Goal: Use online tool/utility: Use online tool/utility

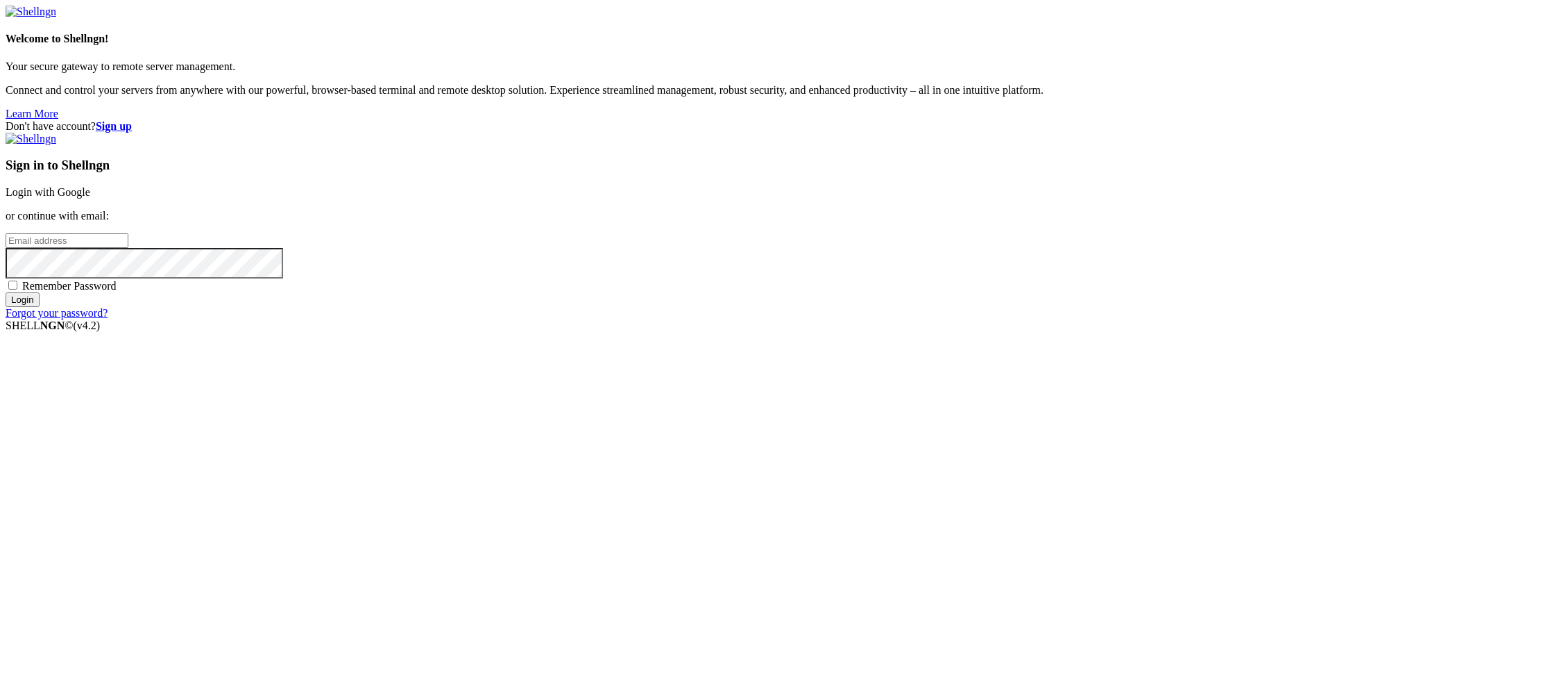
click at [476, 270] on div "Don't have account? Sign up Sign in to Shellngn Login with Google or continue w…" at bounding box center [784, 219] width 1557 height 199
click at [90, 198] on link "Login with Google" at bounding box center [48, 192] width 84 height 12
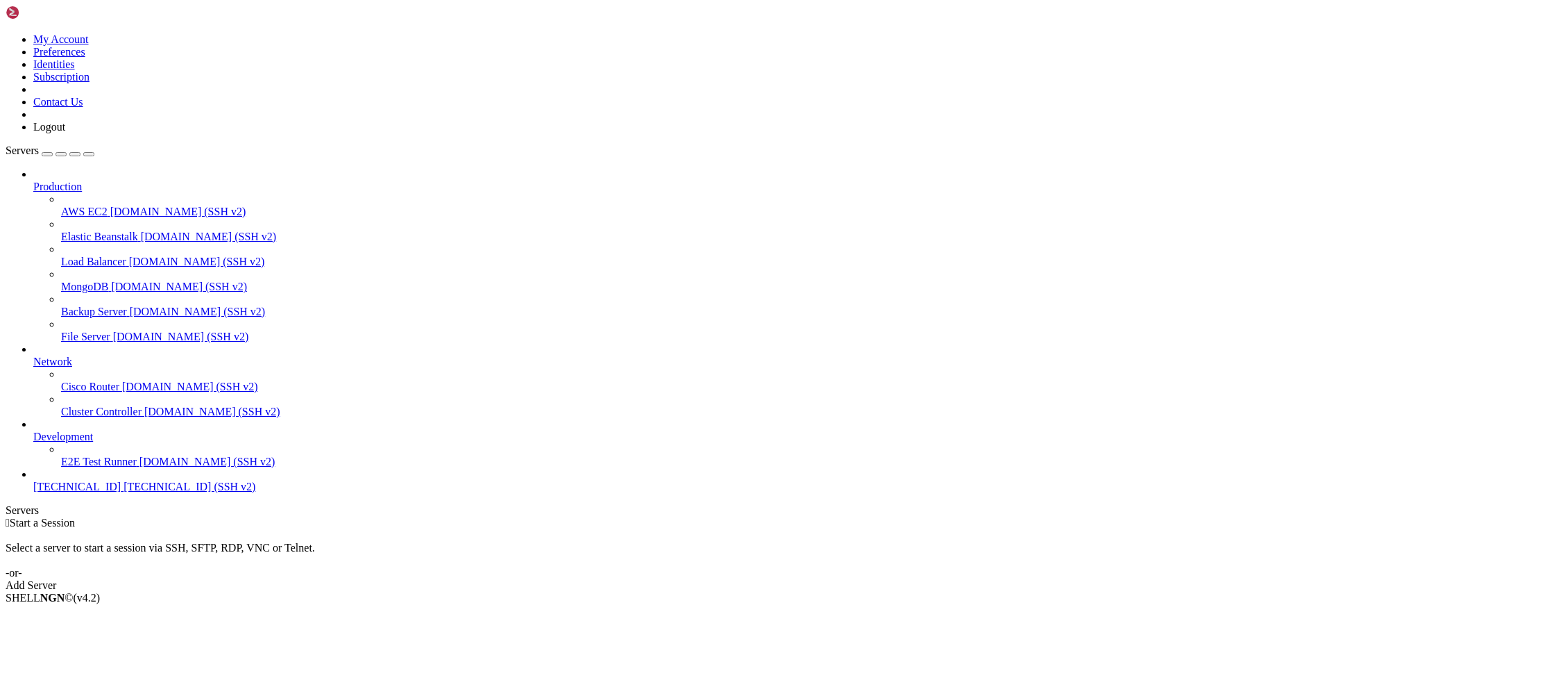
click at [81, 492] on span "[TECHNICAL_ID]" at bounding box center [77, 486] width 88 height 12
drag, startPoint x: 434, startPoint y: 1144, endPoint x: 300, endPoint y: 1146, distance: 134.0
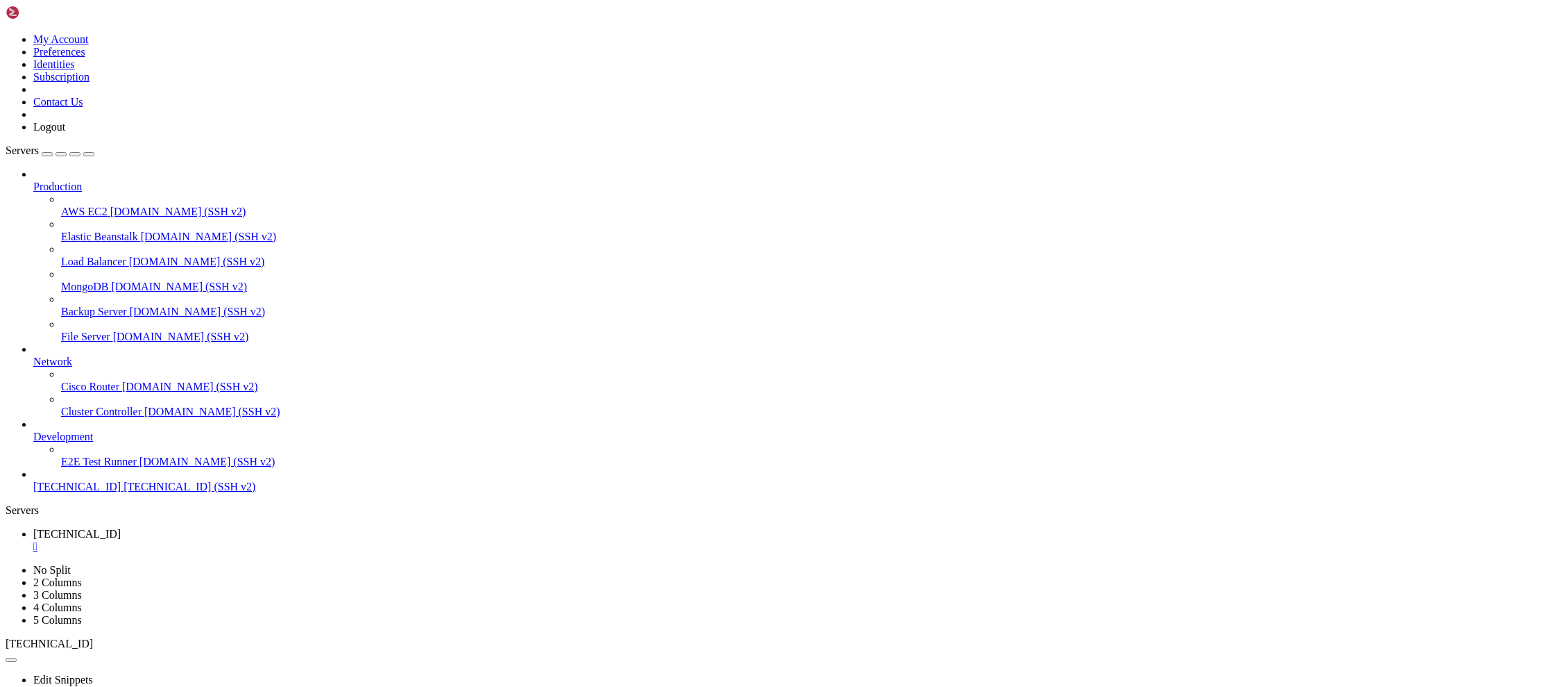
drag, startPoint x: 290, startPoint y: 1005, endPoint x: 228, endPoint y: 1007, distance: 62.0
drag, startPoint x: 442, startPoint y: 1135, endPoint x: 358, endPoint y: 1199, distance: 105.6
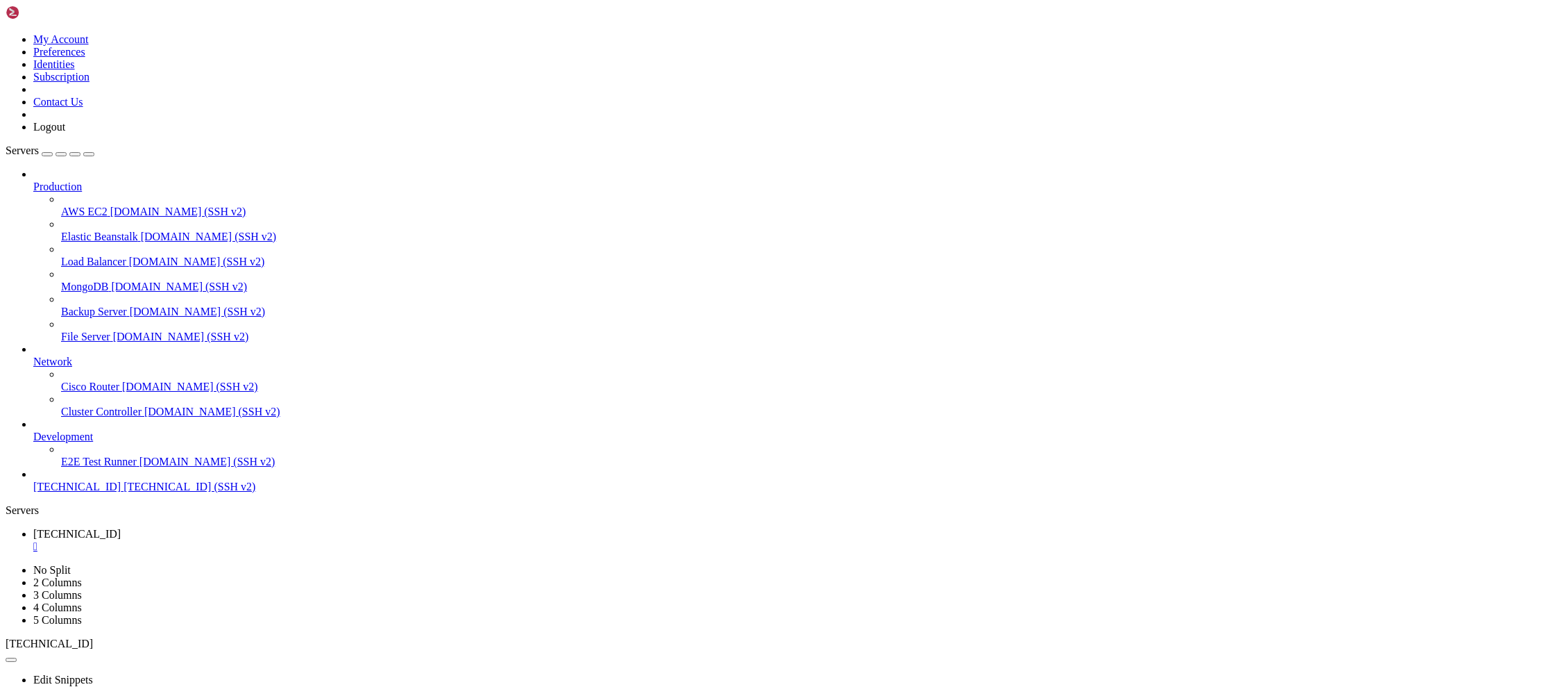
drag, startPoint x: 254, startPoint y: 1136, endPoint x: 229, endPoint y: 1139, distance: 25.2
drag, startPoint x: 389, startPoint y: 1222, endPoint x: 269, endPoint y: 1324, distance: 157.5
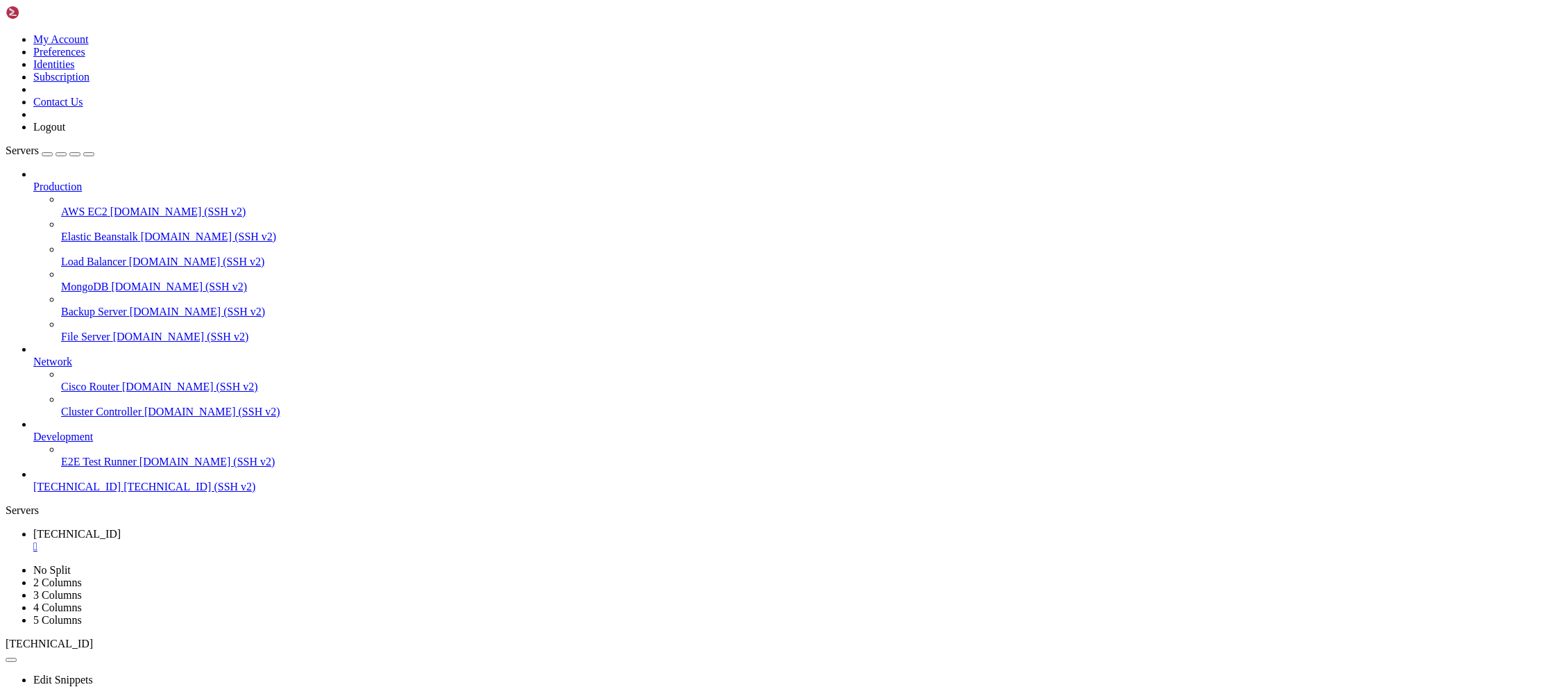
drag, startPoint x: 266, startPoint y: 1211, endPoint x: 256, endPoint y: 1285, distance: 74.7
drag, startPoint x: 415, startPoint y: 1294, endPoint x: 299, endPoint y: 1343, distance: 125.9
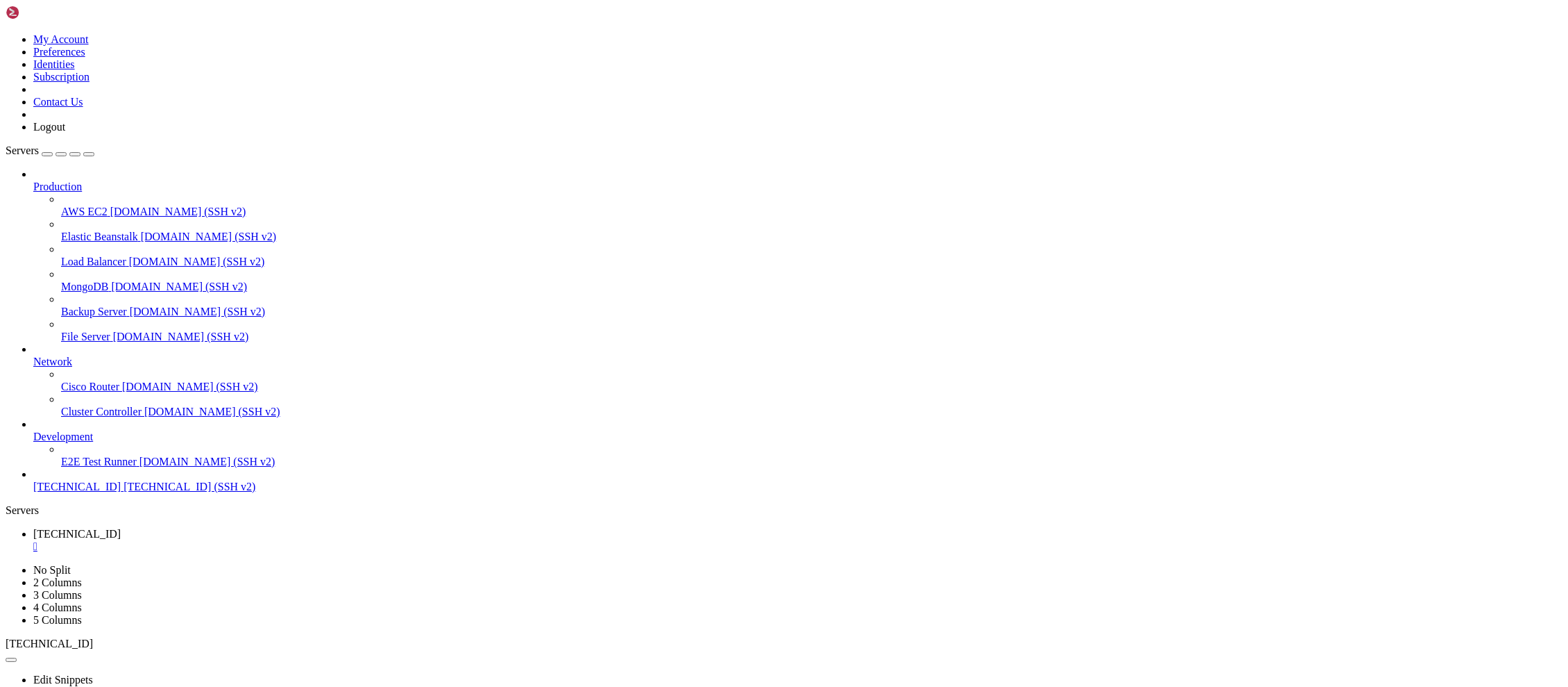
drag, startPoint x: 734, startPoint y: 1264, endPoint x: 576, endPoint y: 1285, distance: 159.4
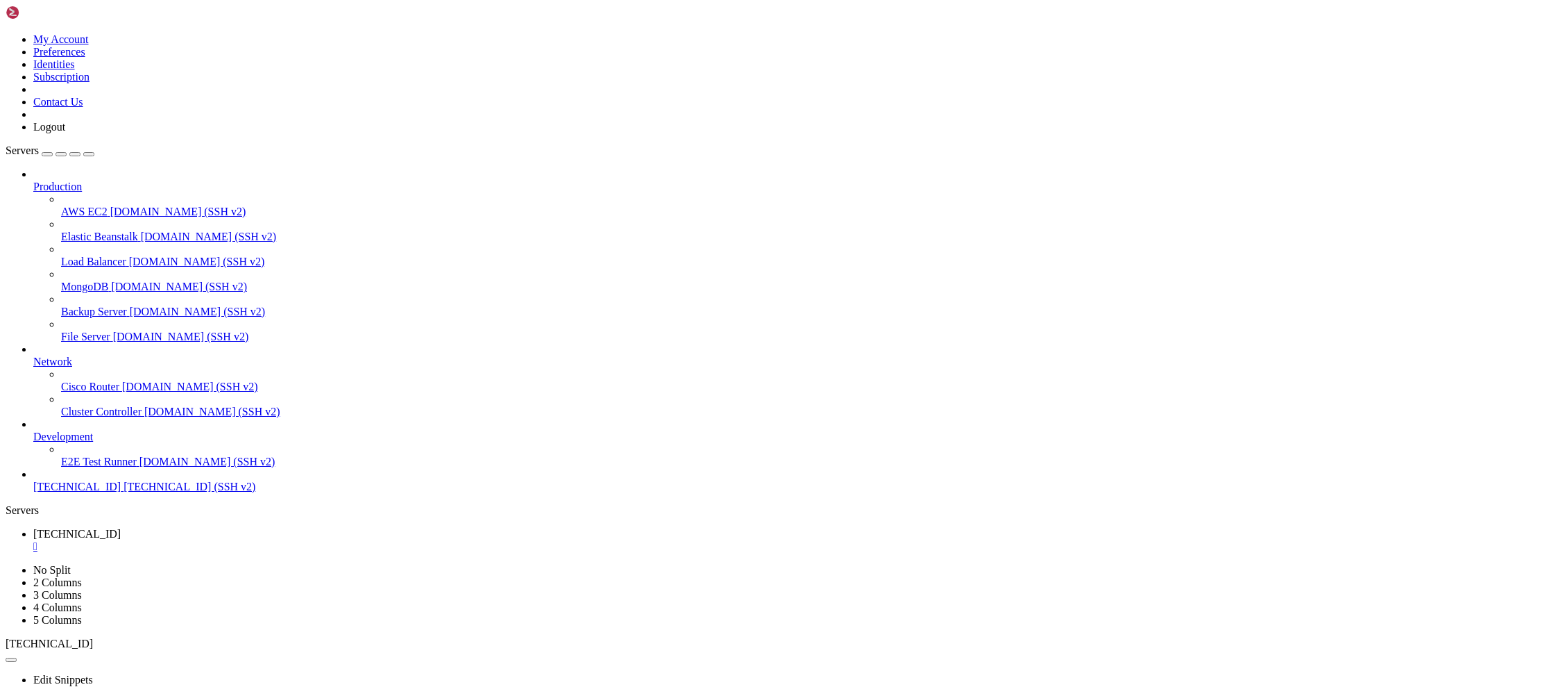
drag, startPoint x: 602, startPoint y: 1402, endPoint x: 451, endPoint y: 1367, distance: 155.0
drag, startPoint x: 561, startPoint y: 1338, endPoint x: 484, endPoint y: 1357, distance: 79.3
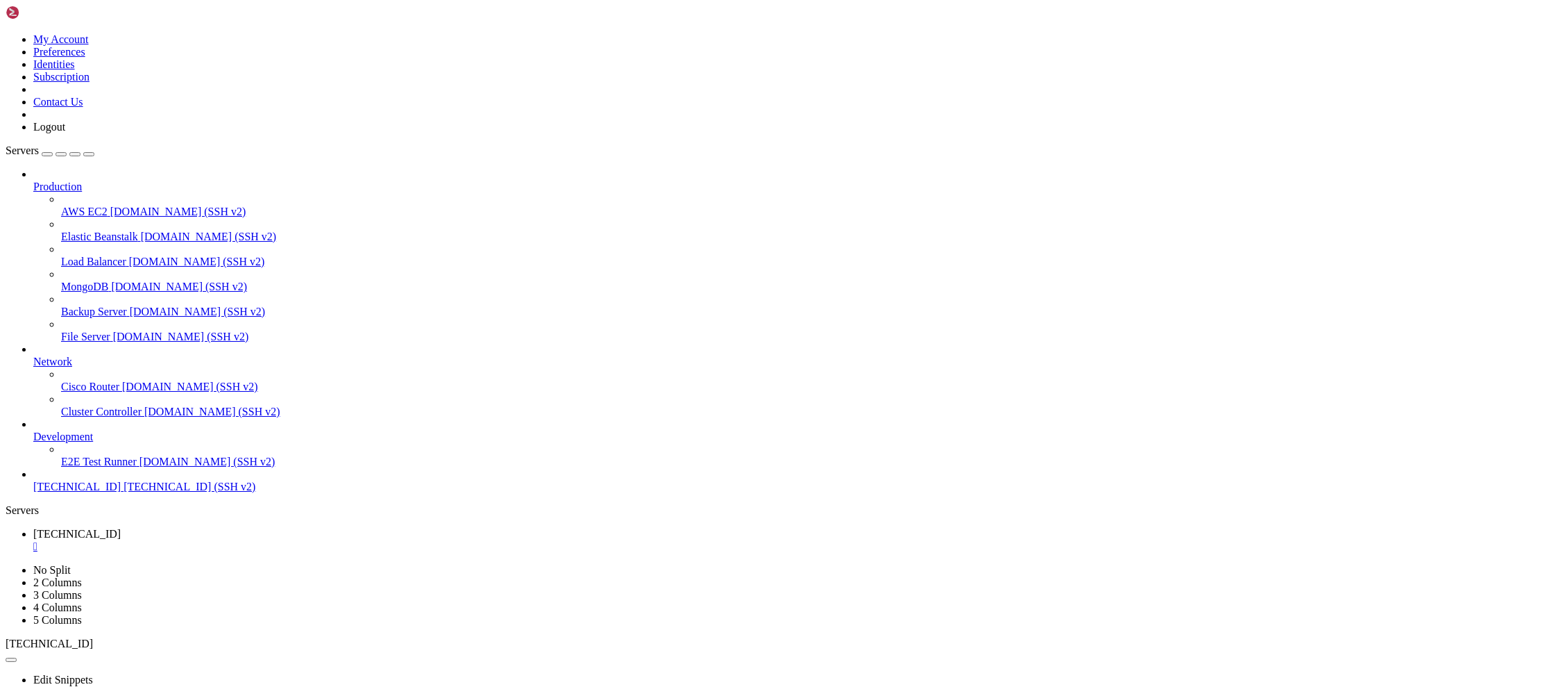
drag, startPoint x: 330, startPoint y: 1300, endPoint x: 415, endPoint y: 1355, distance: 101.2
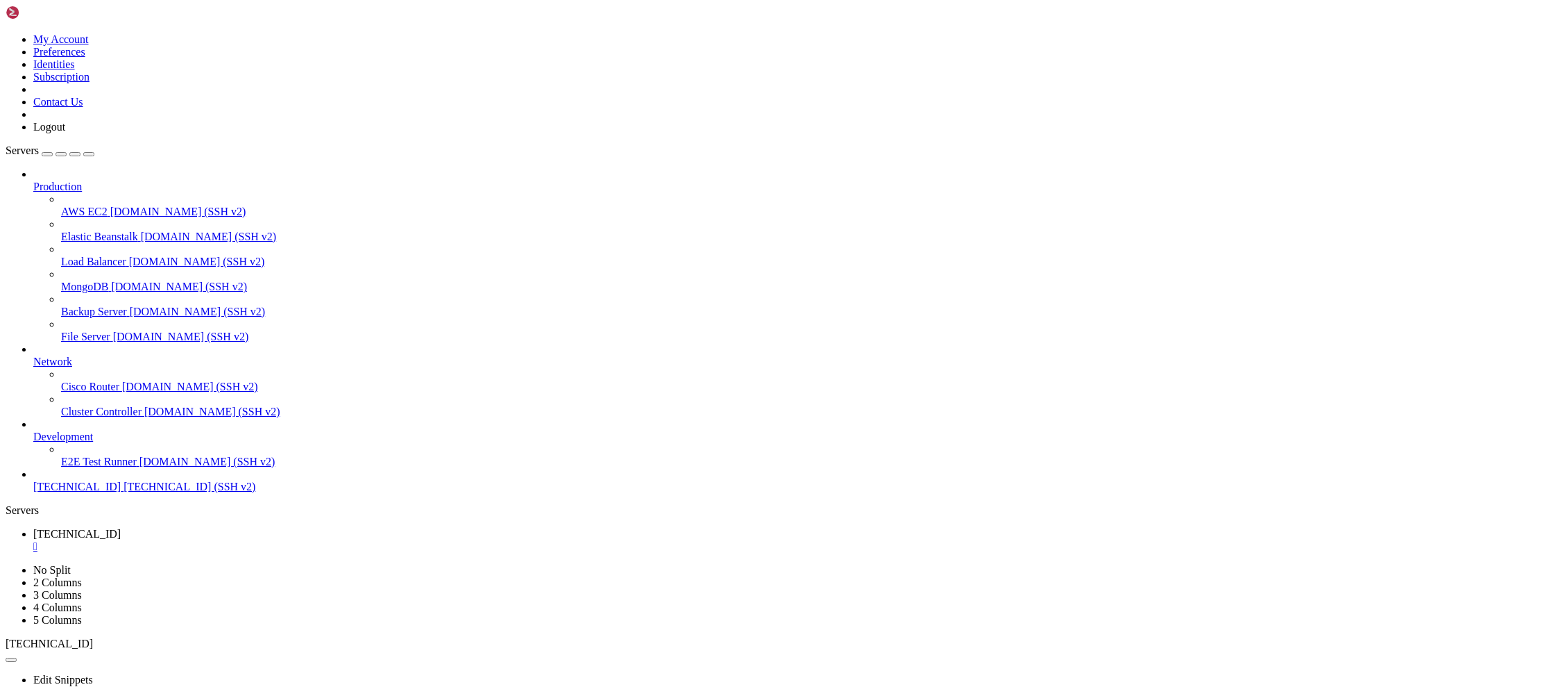
scroll to position [260, 0]
drag, startPoint x: 746, startPoint y: 1318, endPoint x: 634, endPoint y: 1342, distance: 114.5
drag, startPoint x: 634, startPoint y: 1342, endPoint x: 557, endPoint y: 1356, distance: 78.3
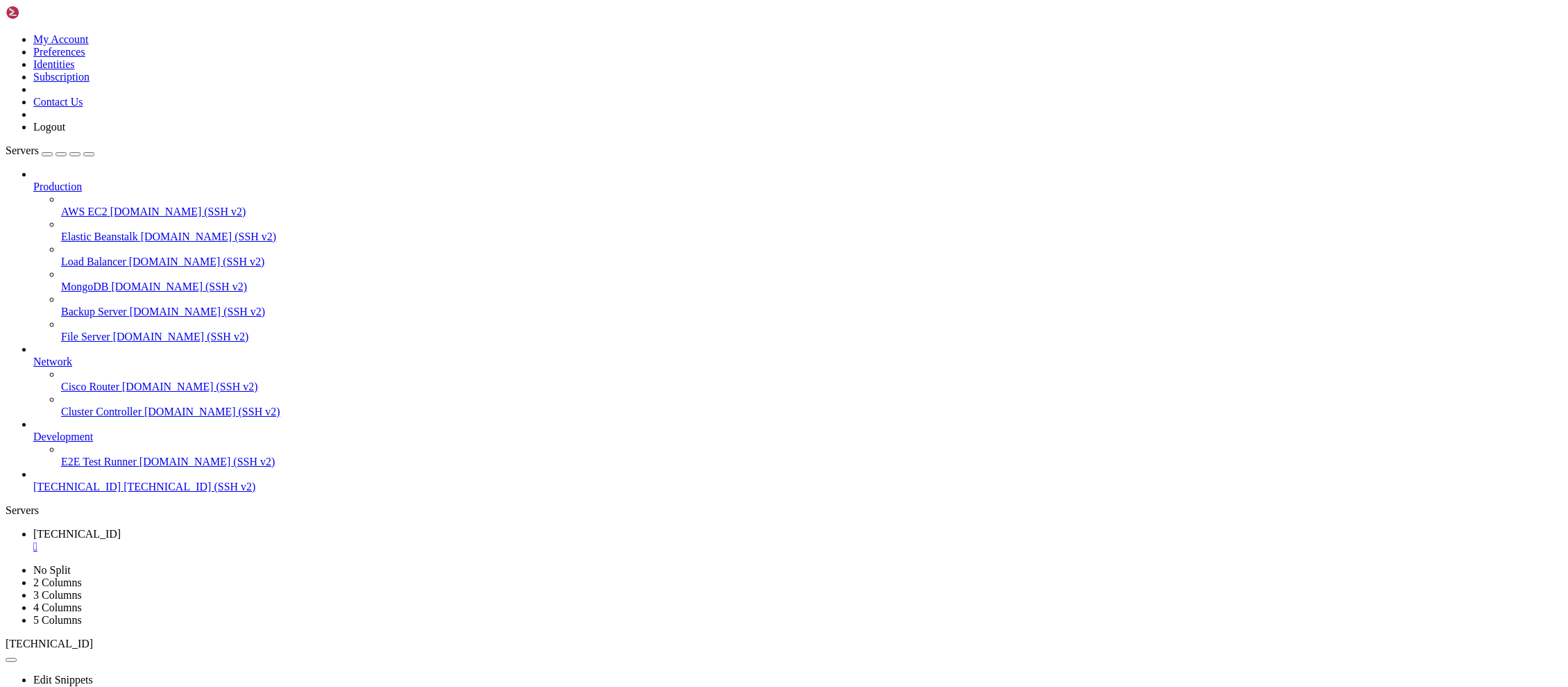
scroll to position [271, 0]
drag, startPoint x: 448, startPoint y: 1307, endPoint x: 410, endPoint y: 1343, distance: 52.3
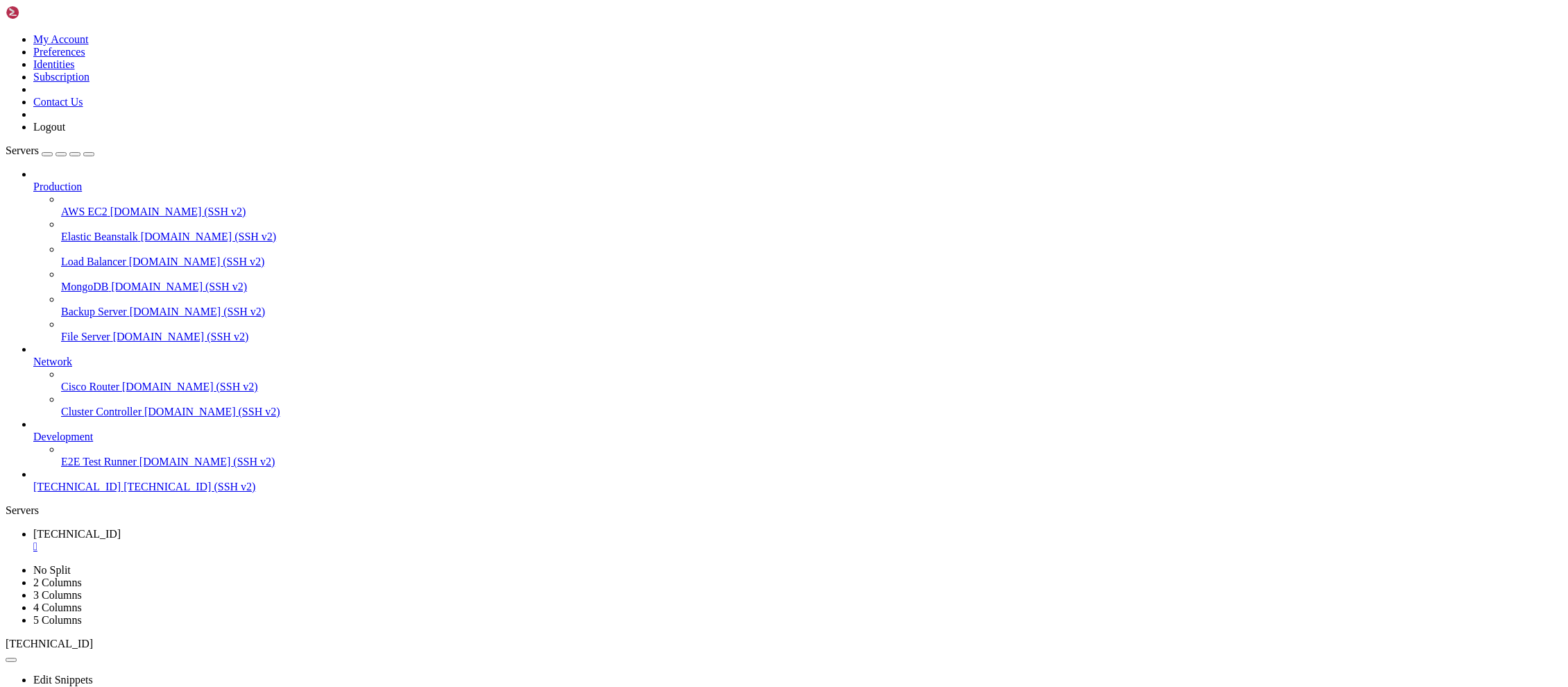
drag, startPoint x: 764, startPoint y: 1303, endPoint x: 605, endPoint y: 1319, distance: 159.8
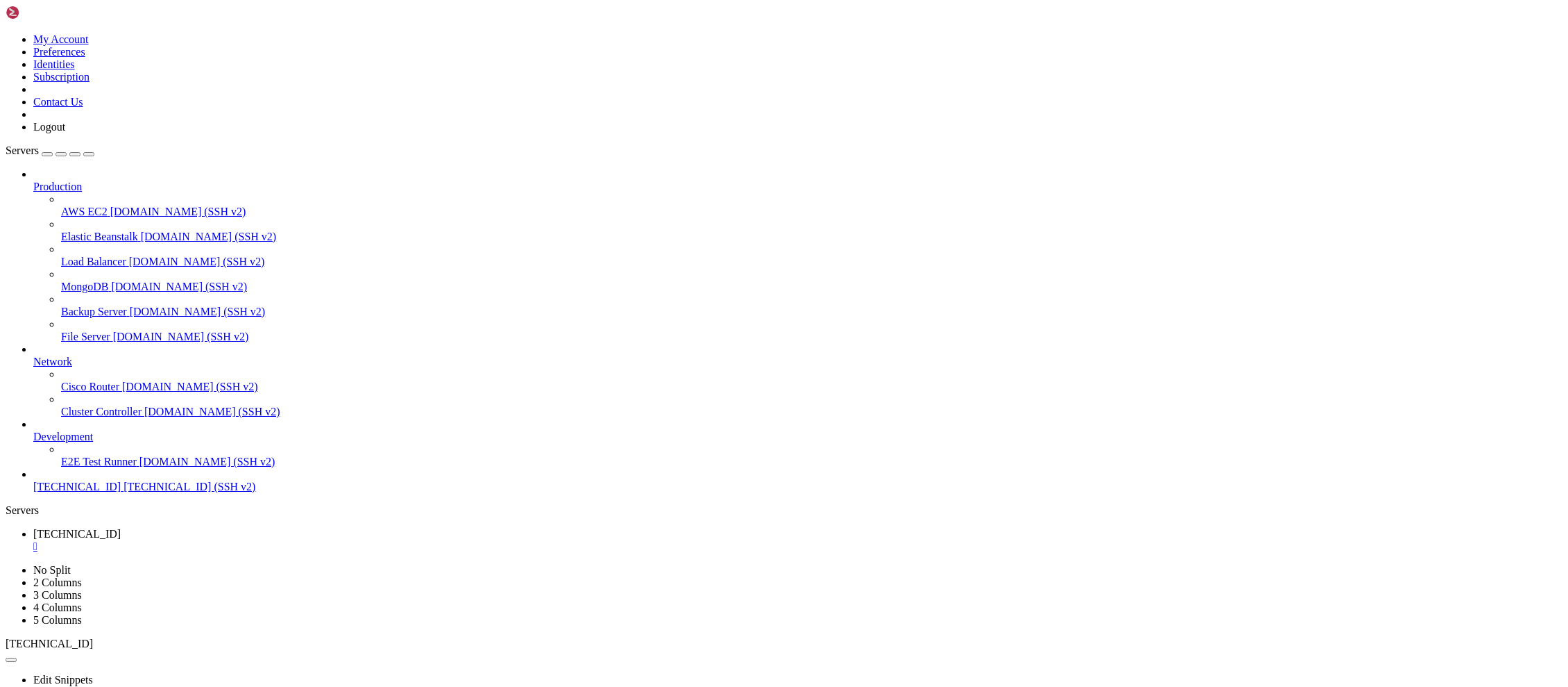
drag, startPoint x: 457, startPoint y: 1332, endPoint x: 415, endPoint y: 1337, distance: 42.3
drag, startPoint x: 675, startPoint y: 1307, endPoint x: 553, endPoint y: 1329, distance: 124.0
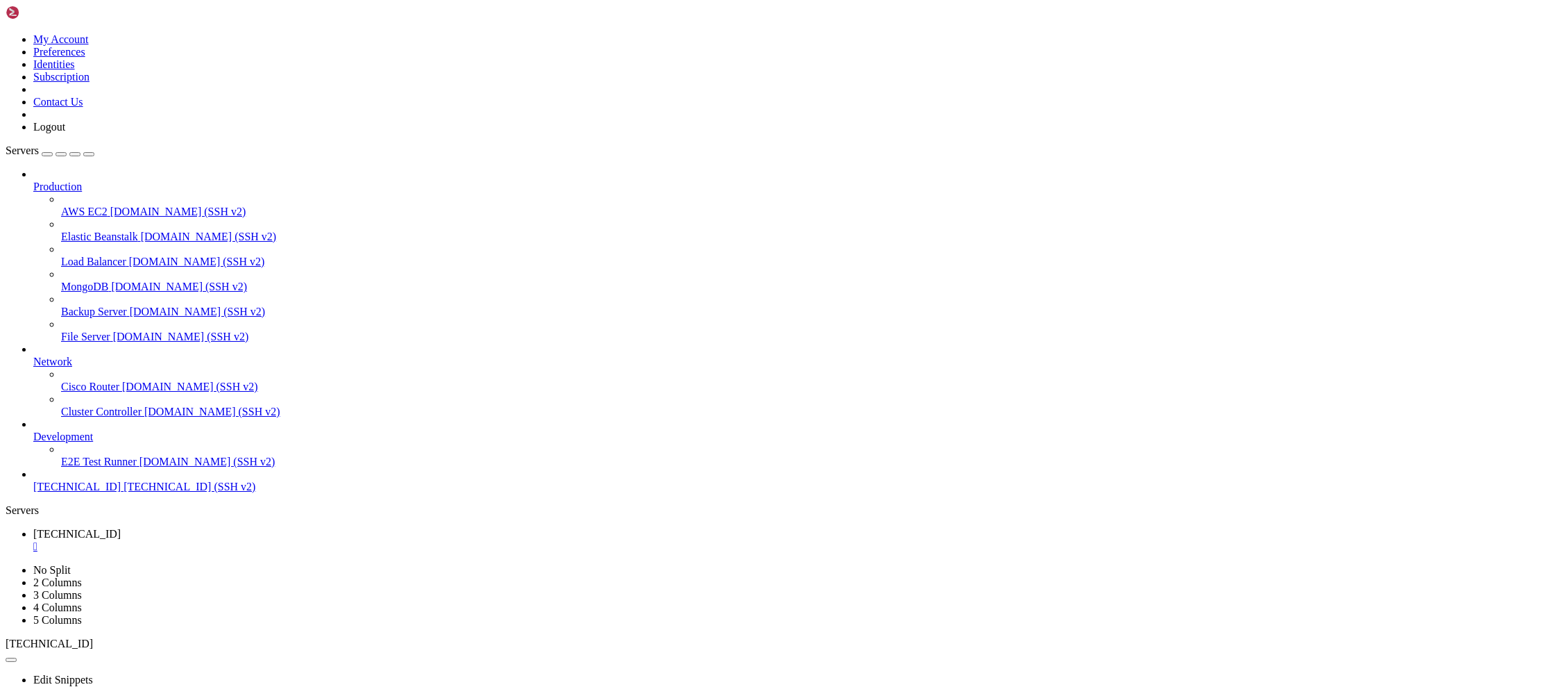
drag, startPoint x: 411, startPoint y: 1330, endPoint x: 397, endPoint y: 1341, distance: 17.8
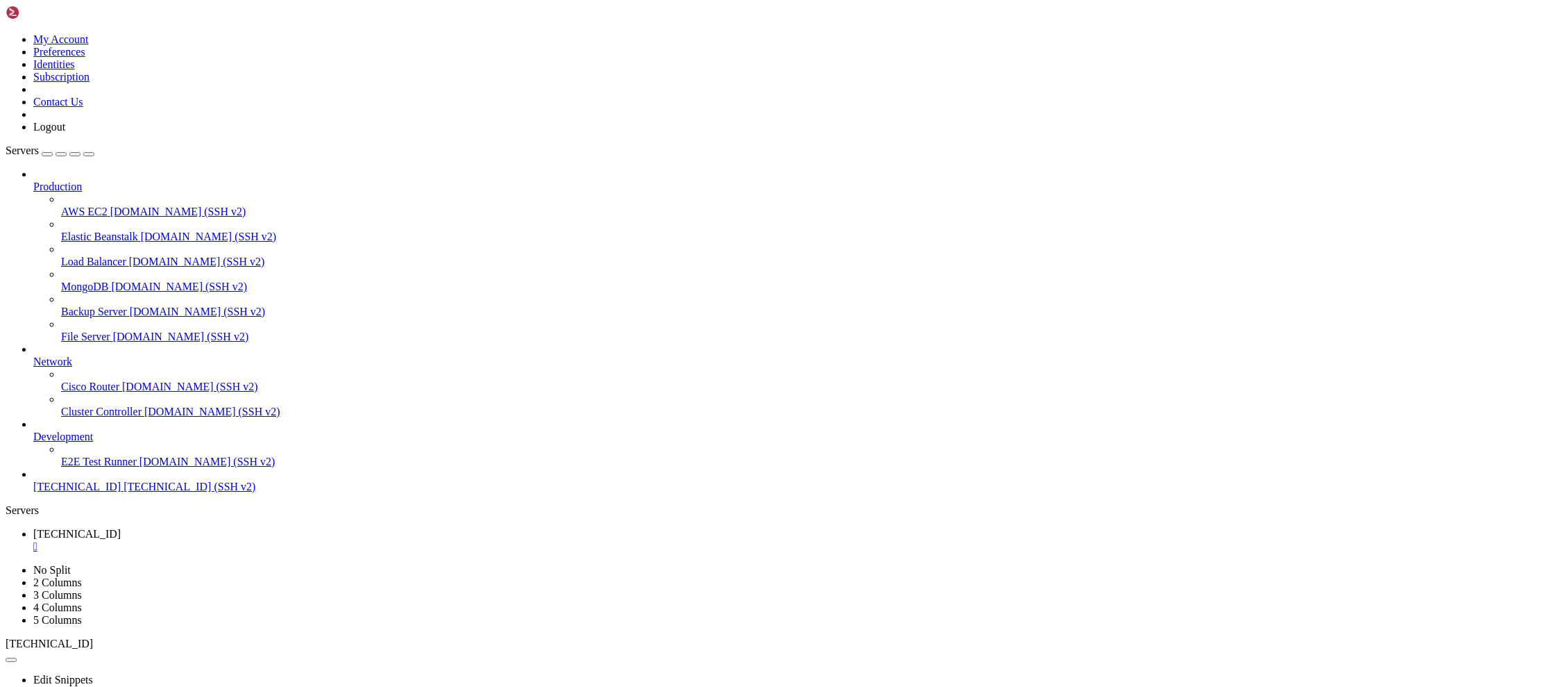
drag, startPoint x: 581, startPoint y: 1334, endPoint x: 515, endPoint y: 1362, distance: 71.7
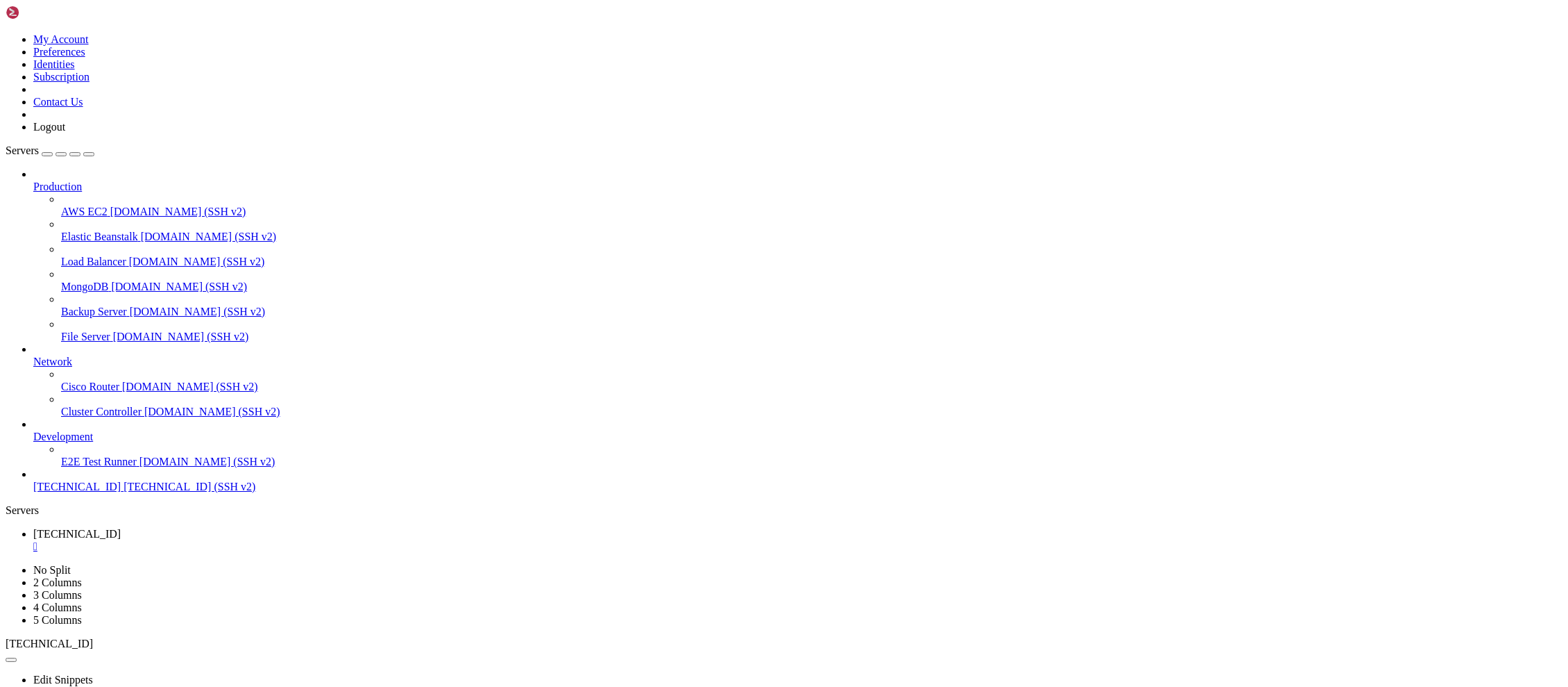
scroll to position [732, 0]
drag, startPoint x: 419, startPoint y: 1352, endPoint x: 427, endPoint y: 1338, distance: 16.1
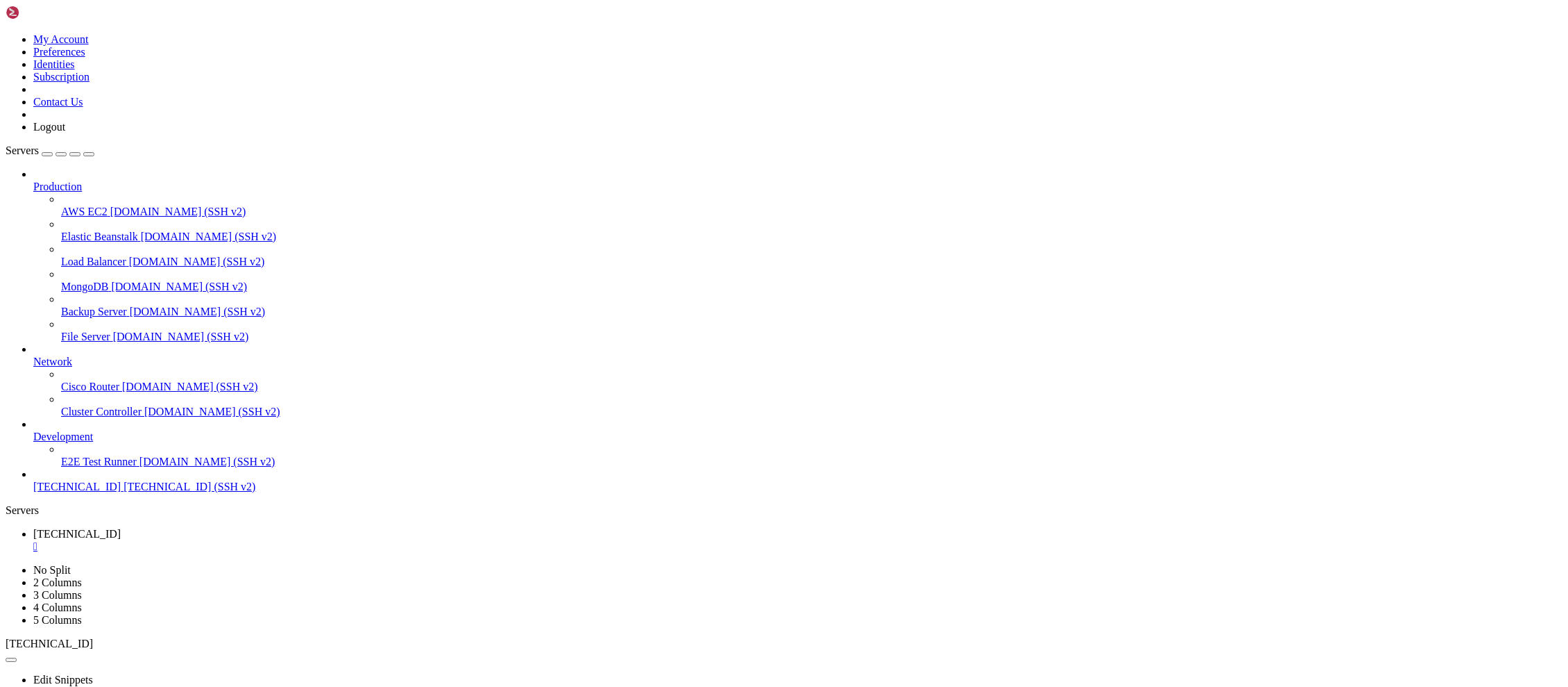
drag, startPoint x: 735, startPoint y: 1314, endPoint x: 608, endPoint y: 1337, distance: 129.1
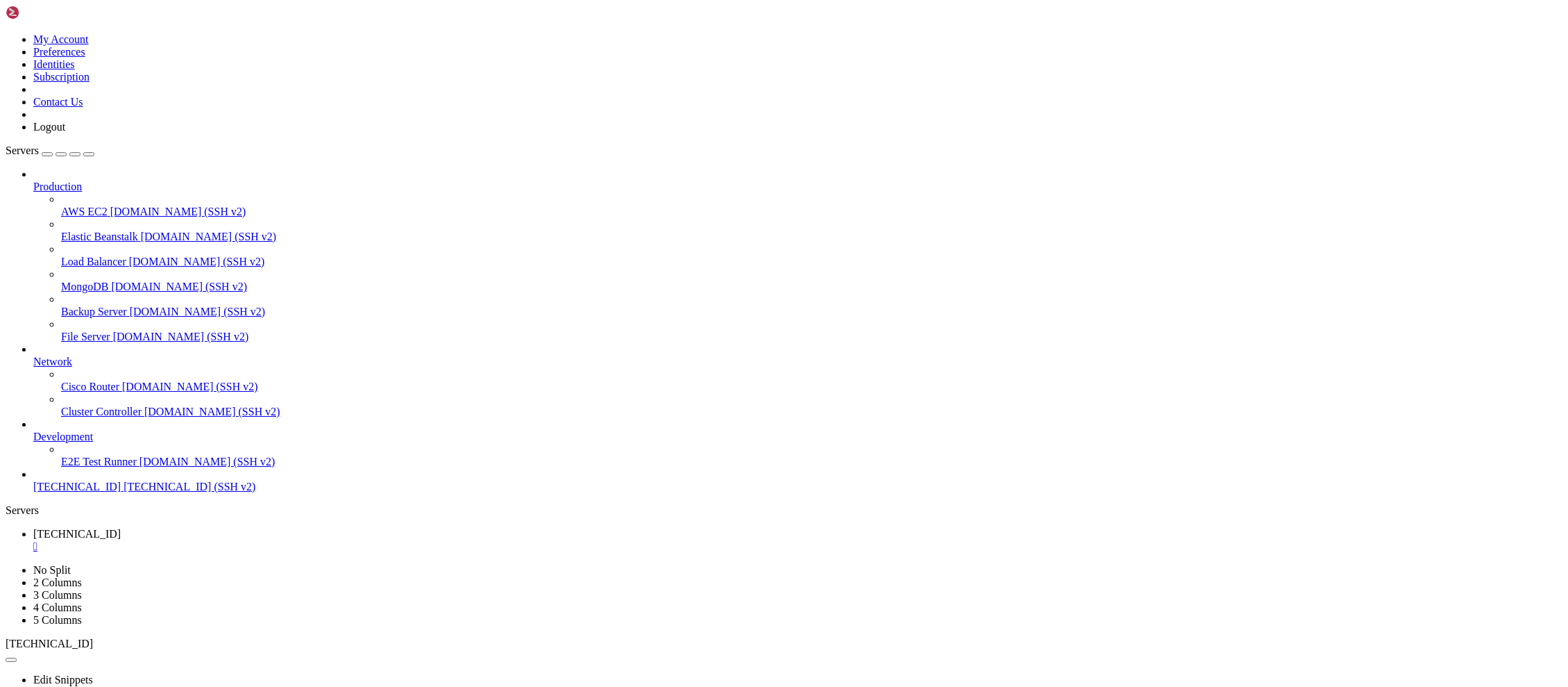
drag, startPoint x: 544, startPoint y: 1248, endPoint x: 472, endPoint y: 1265, distance: 74.0
drag, startPoint x: 472, startPoint y: 1265, endPoint x: 397, endPoint y: 1294, distance: 80.4
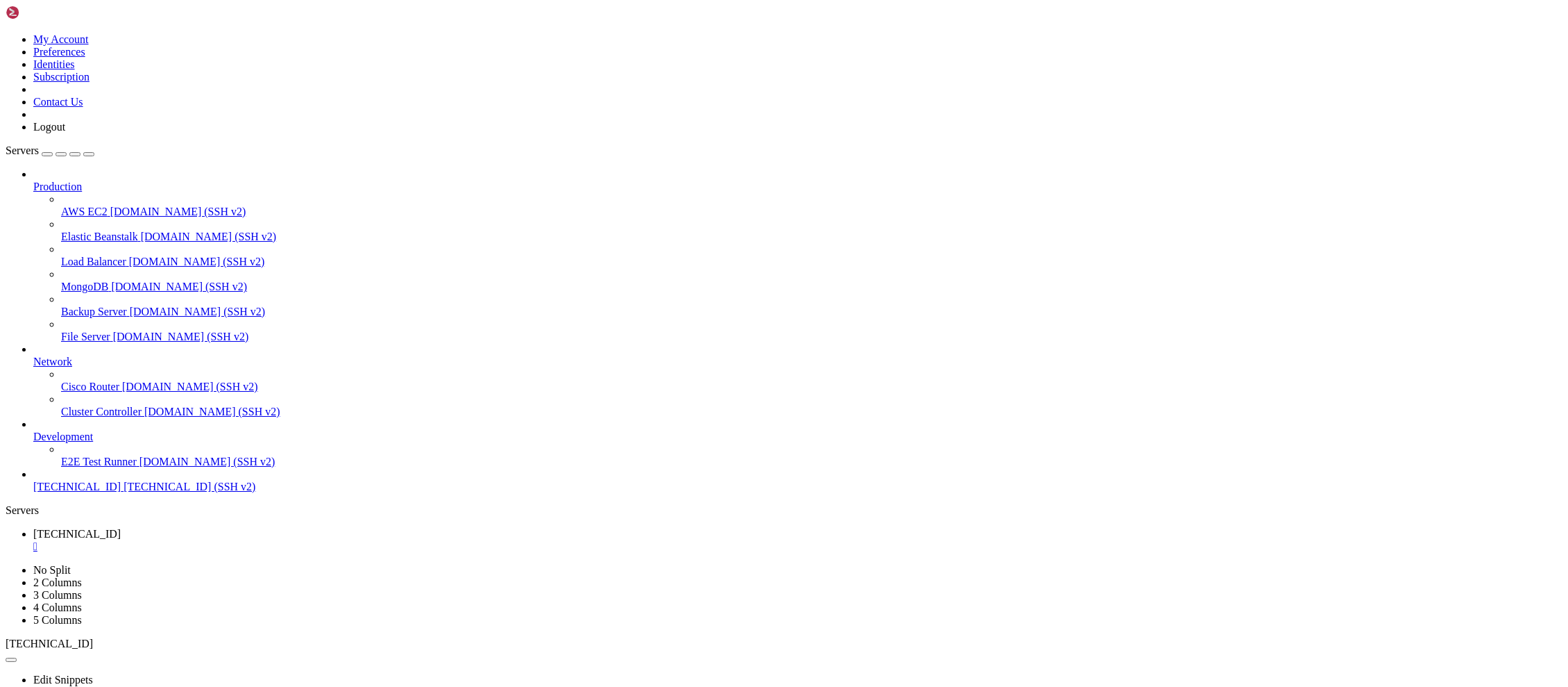
drag, startPoint x: 773, startPoint y: 1303, endPoint x: 647, endPoint y: 1321, distance: 127.3
drag, startPoint x: 371, startPoint y: 1331, endPoint x: 321, endPoint y: 1316, distance: 52.2
